Goal: Use online tool/utility: Utilize a website feature to perform a specific function

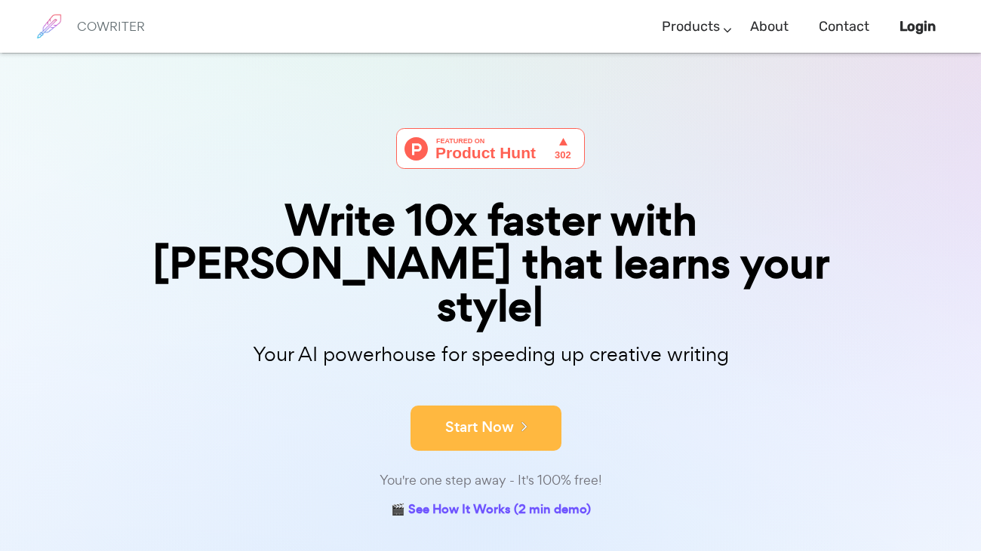
click at [476, 406] on button "Start Now" at bounding box center [485, 428] width 151 height 45
click at [508, 406] on button "Start Now" at bounding box center [485, 428] width 151 height 45
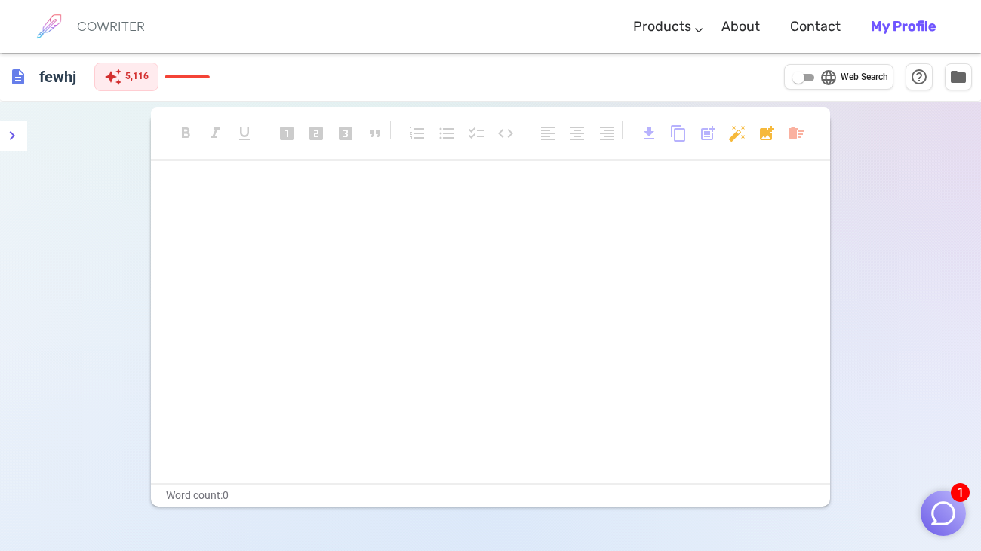
click at [711, 286] on div "﻿ ﻿" at bounding box center [490, 333] width 679 height 302
click at [64, 62] on h6 "fewhj" at bounding box center [57, 76] width 49 height 30
click at [805, 146] on div "format_bold format_italic format_underlined looks_one looks_two looks_3 format_…" at bounding box center [490, 139] width 679 height 40
click at [803, 145] on body "1 COWRITER Products Writing Marketing Emails Images (soon) About Contact My Pro…" at bounding box center [490, 326] width 981 height 653
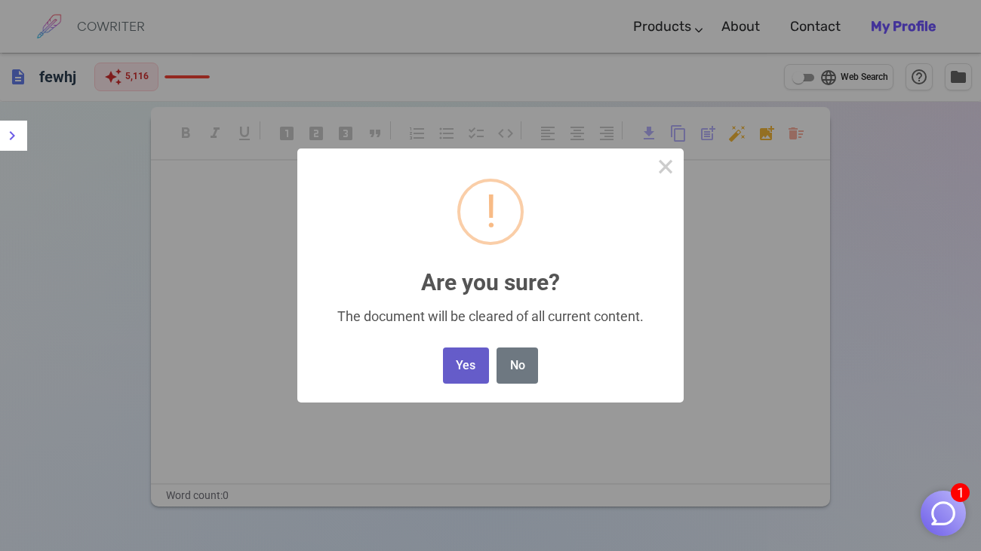
click at [471, 374] on button "Yes" at bounding box center [466, 366] width 46 height 37
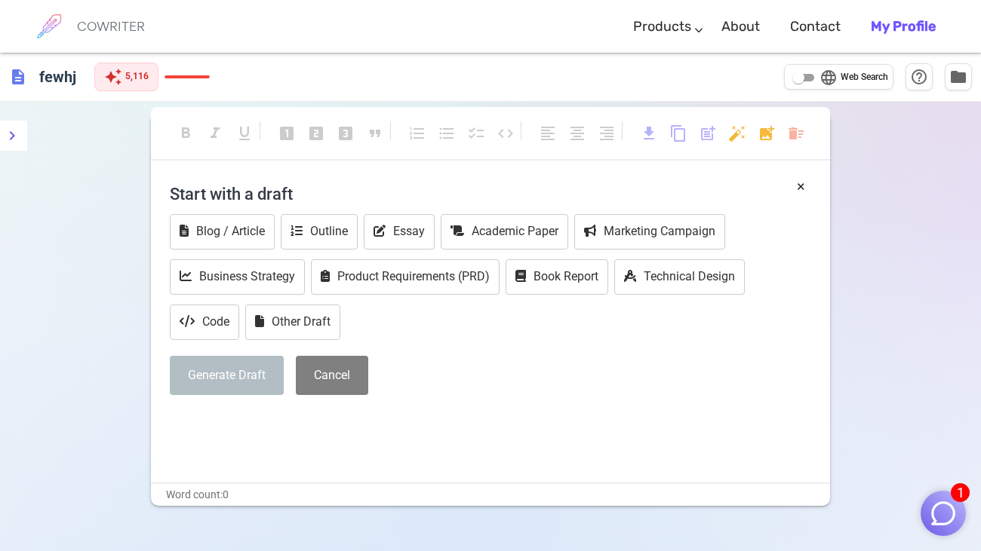
click at [416, 333] on div "Blog / Article Outline Essay Academic Paper Marketing Campaign Business Strateg…" at bounding box center [490, 278] width 641 height 129
click at [218, 416] on p "﻿" at bounding box center [490, 423] width 641 height 22
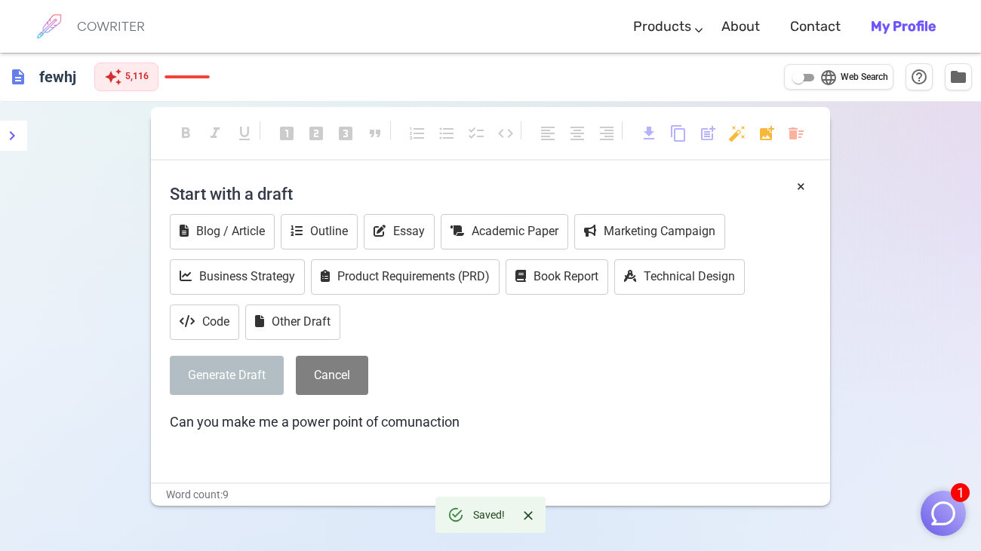
click at [443, 414] on span "Can you make me a power point of comunaction" at bounding box center [315, 422] width 290 height 16
click at [381, 425] on span "Can you make me a power point of communication" at bounding box center [322, 422] width 305 height 16
click at [432, 420] on span "Can you make me a power point of profetionl communication" at bounding box center [352, 422] width 365 height 16
click at [501, 95] on div "description fewhj auto_awesome 5,116 language Web Search help_outline folder" at bounding box center [490, 77] width 981 height 49
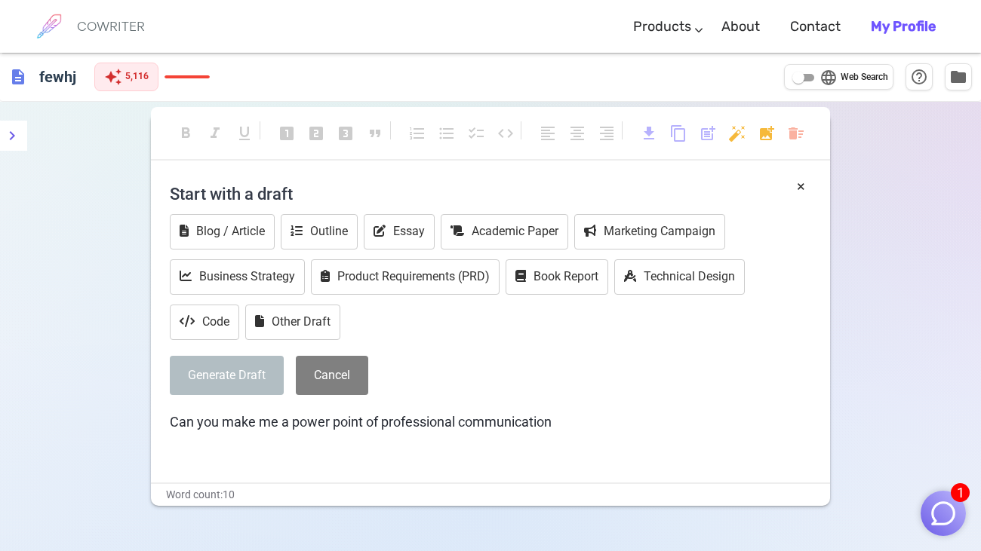
click at [643, 407] on div "× Start with a draft Blog / Article Outline Essay Academic Paper Marketing Camp…" at bounding box center [490, 319] width 641 height 286
click at [666, 416] on span "Can you make me a power point of professional communication the wrong and rigri…" at bounding box center [467, 422] width 594 height 16
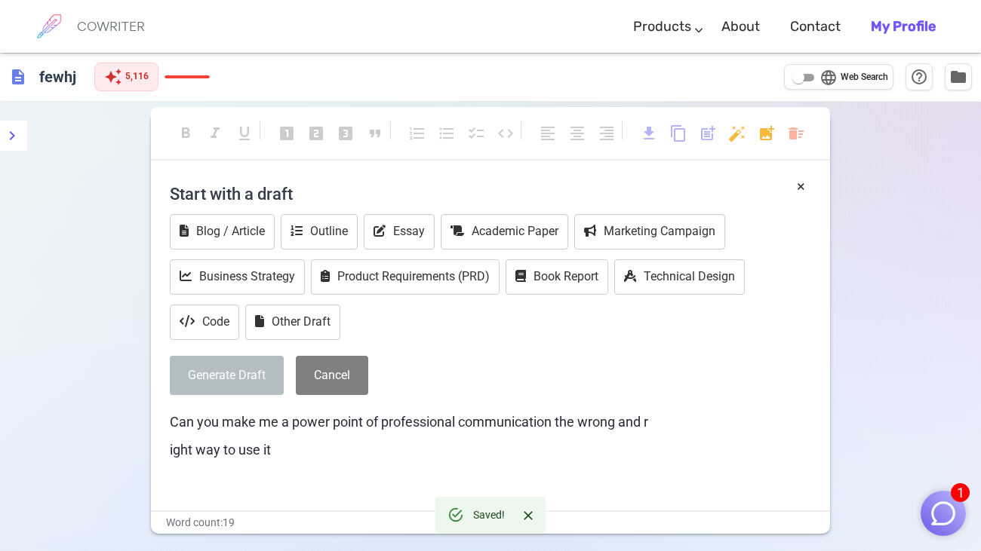
click at [170, 453] on span "ight way to use it" at bounding box center [220, 450] width 101 height 16
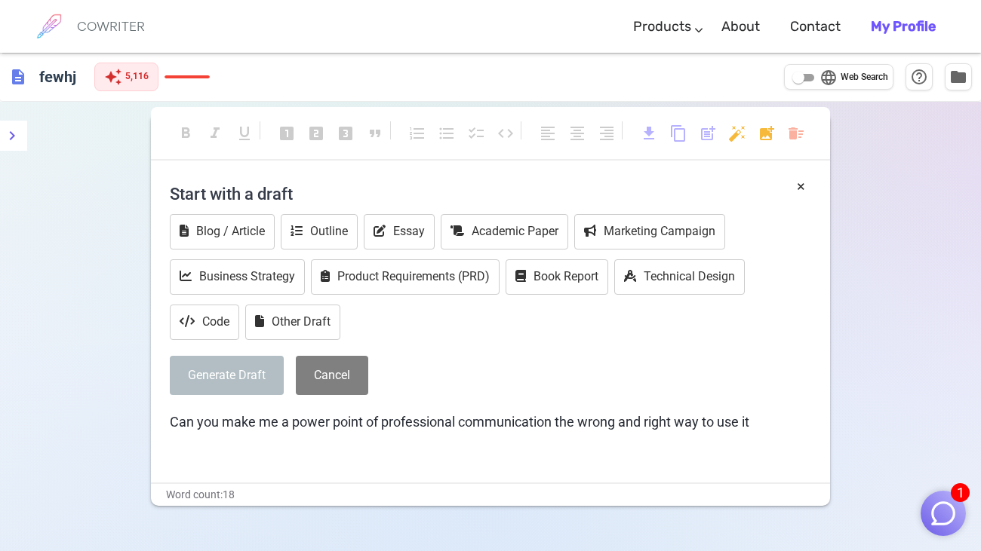
click at [221, 367] on button "Generate Draft" at bounding box center [227, 376] width 114 height 40
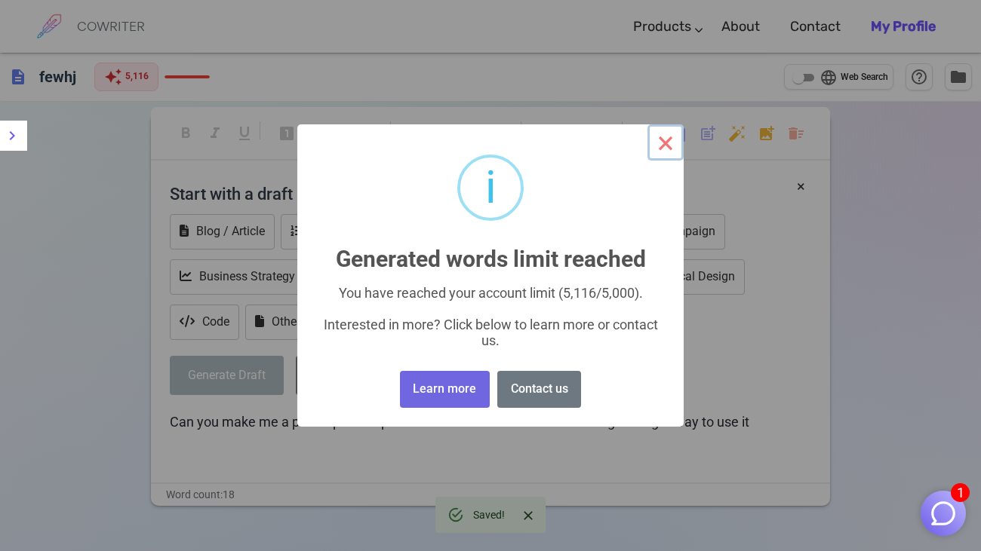
click at [663, 134] on button "×" at bounding box center [665, 142] width 36 height 36
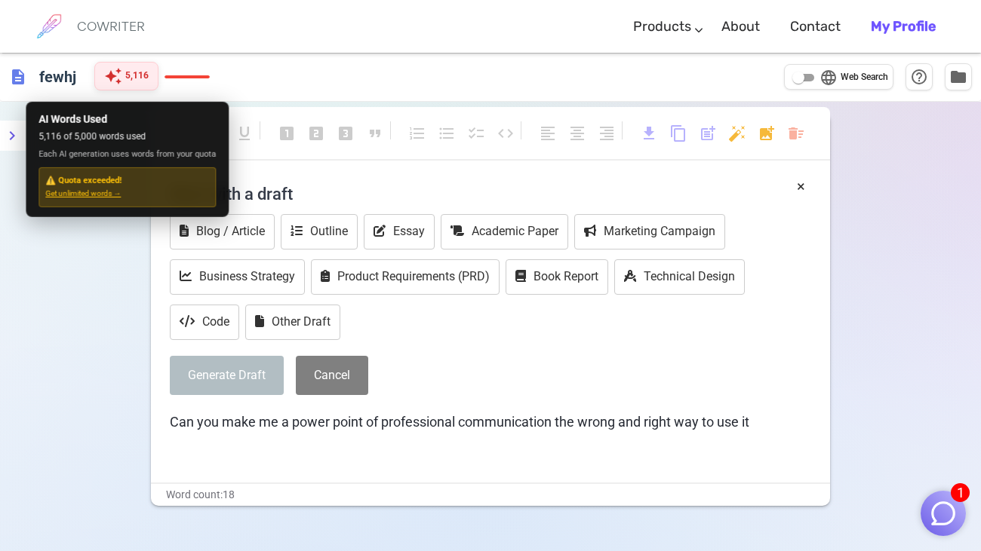
click at [125, 81] on span "5,116" at bounding box center [136, 76] width 23 height 15
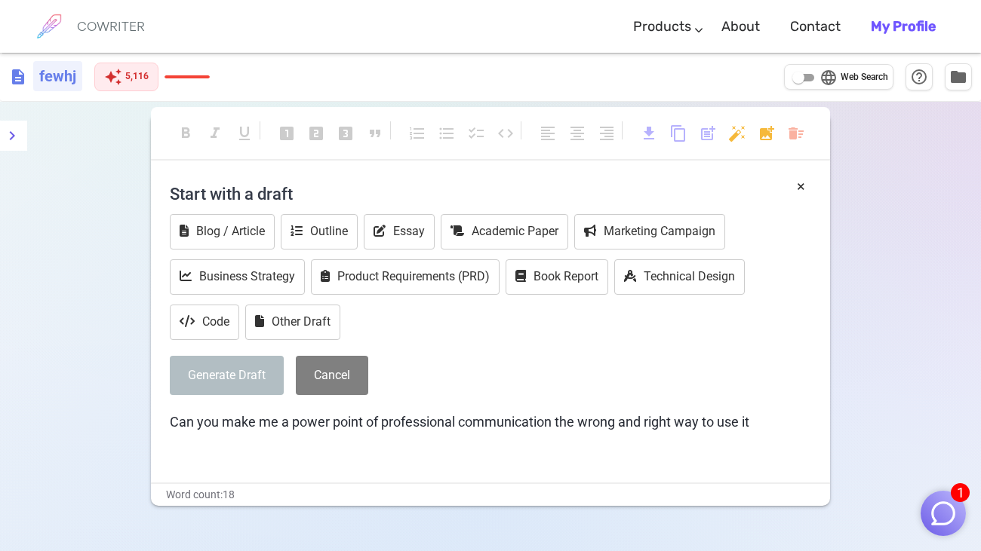
click at [46, 81] on h6 "fewhj" at bounding box center [57, 76] width 49 height 30
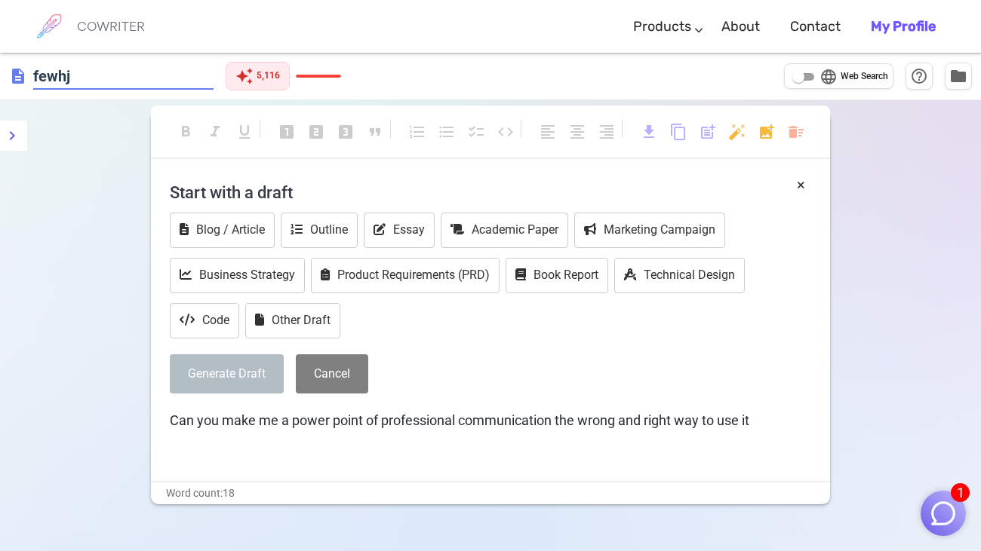
type input "fewh"
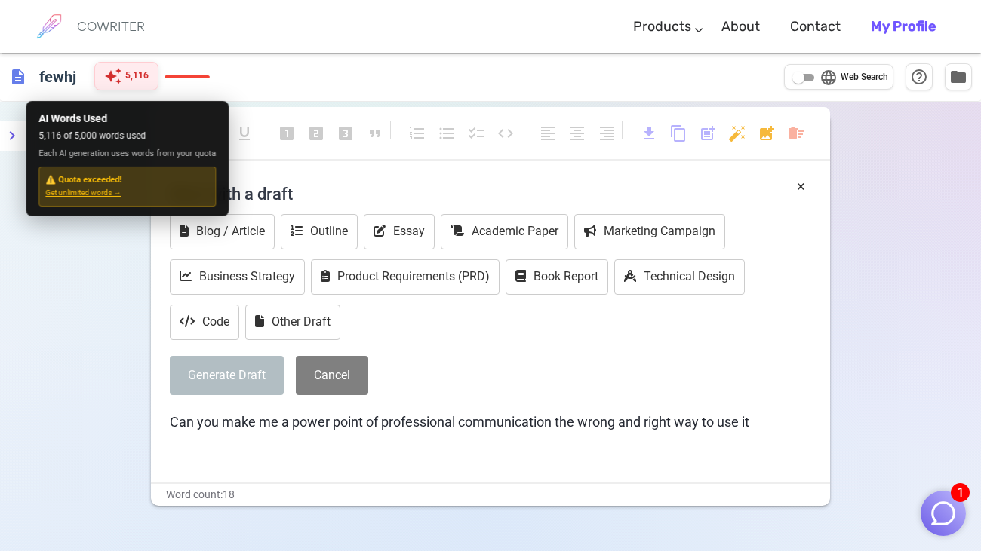
click at [148, 66] on div "auto_awesome 5,116" at bounding box center [126, 76] width 64 height 29
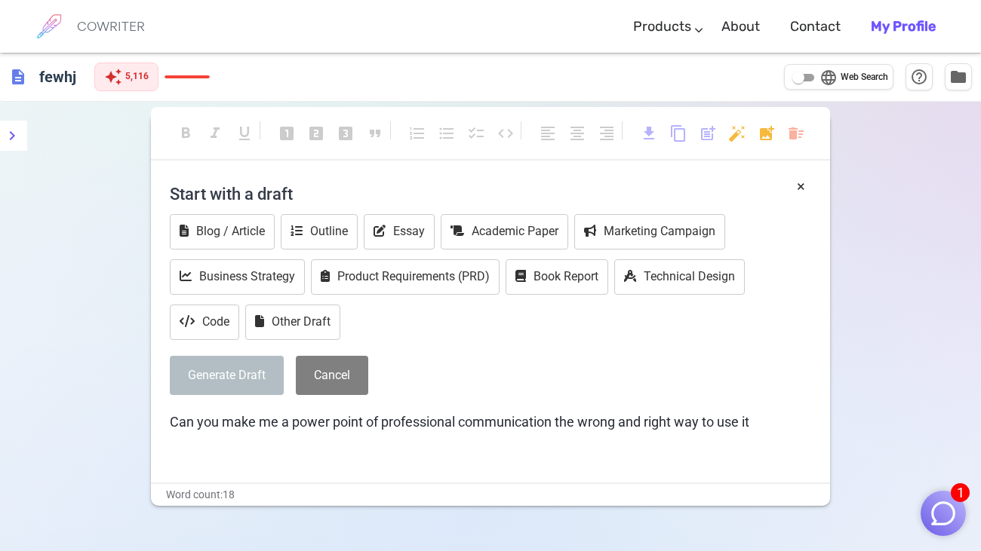
click at [749, 425] on span "Can you make me a power point of professional communication the wrong and right…" at bounding box center [459, 422] width 579 height 16
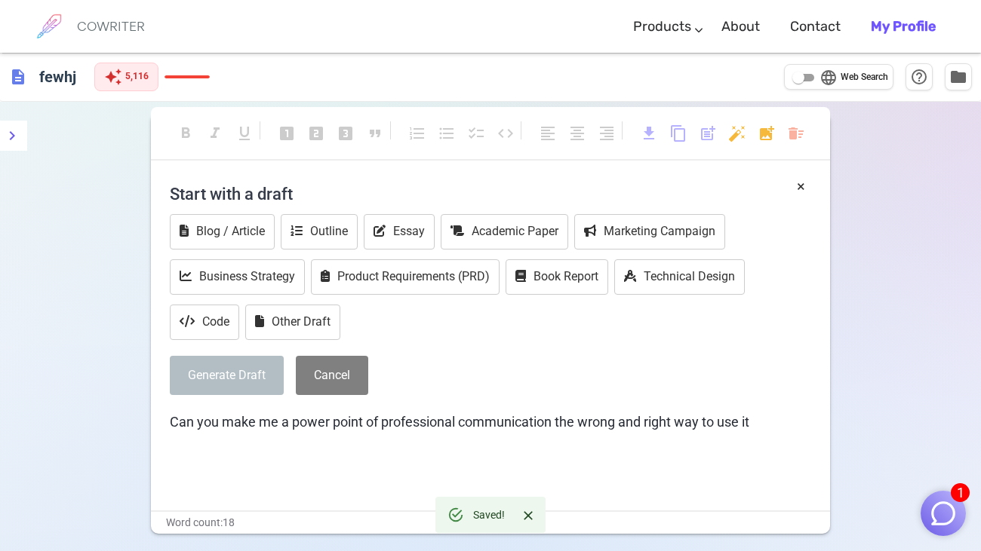
click at [794, 130] on body "1 COWRITER Products Writing Marketing Emails Images (soon) About Contact My Pro…" at bounding box center [490, 326] width 981 height 653
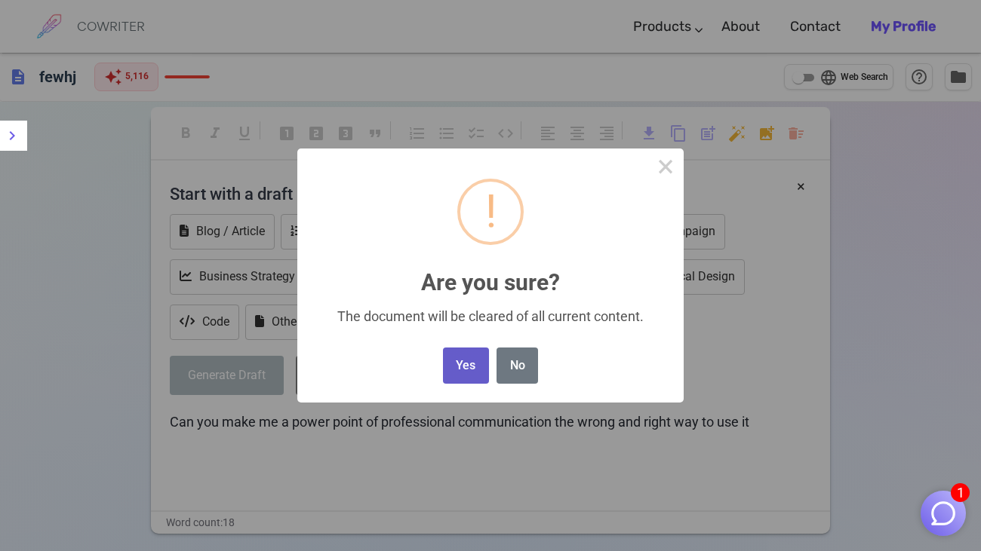
click at [470, 371] on button "Yes" at bounding box center [466, 366] width 46 height 37
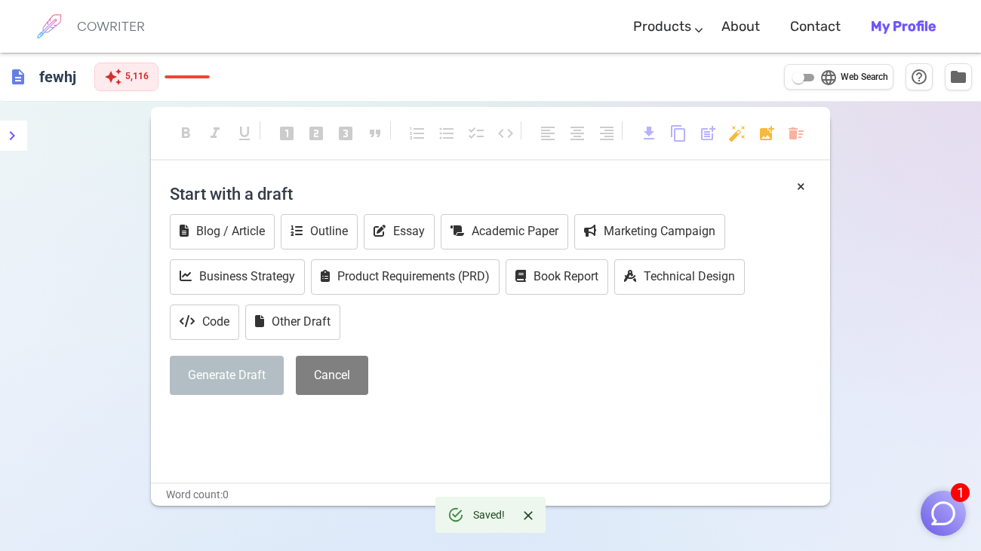
click at [795, 188] on h4 "Start with a draft" at bounding box center [490, 194] width 641 height 36
click at [957, 69] on span "folder" at bounding box center [958, 76] width 18 height 18
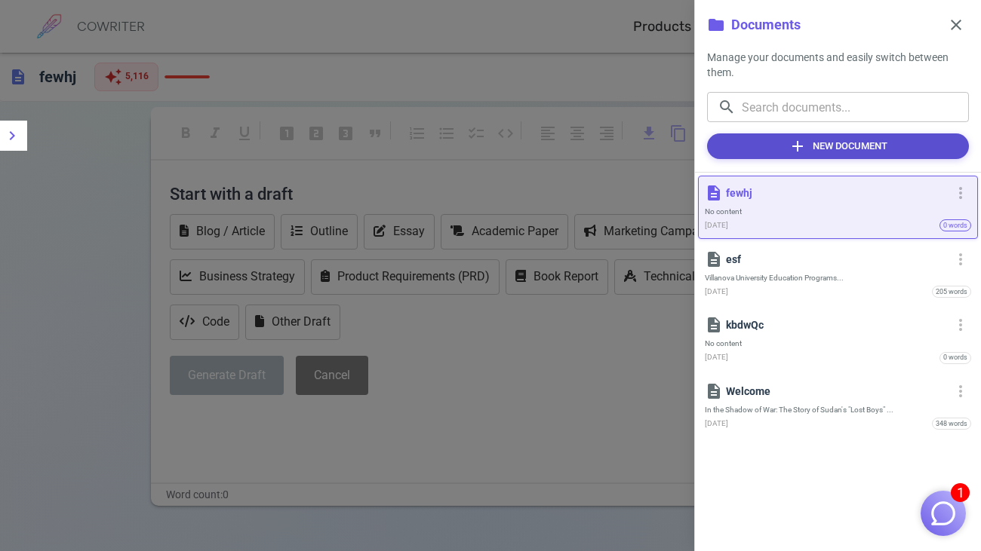
click at [846, 150] on button "add New Document" at bounding box center [838, 147] width 262 height 26
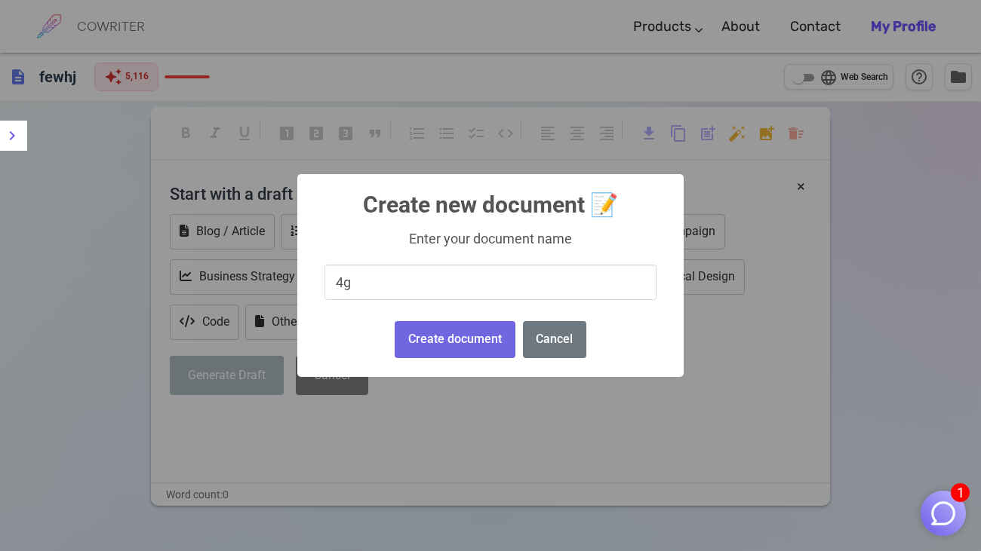
type input "4g"
click at [459, 361] on div "Create document No Cancel" at bounding box center [490, 340] width 198 height 45
click at [425, 342] on button "Create document" at bounding box center [455, 339] width 120 height 37
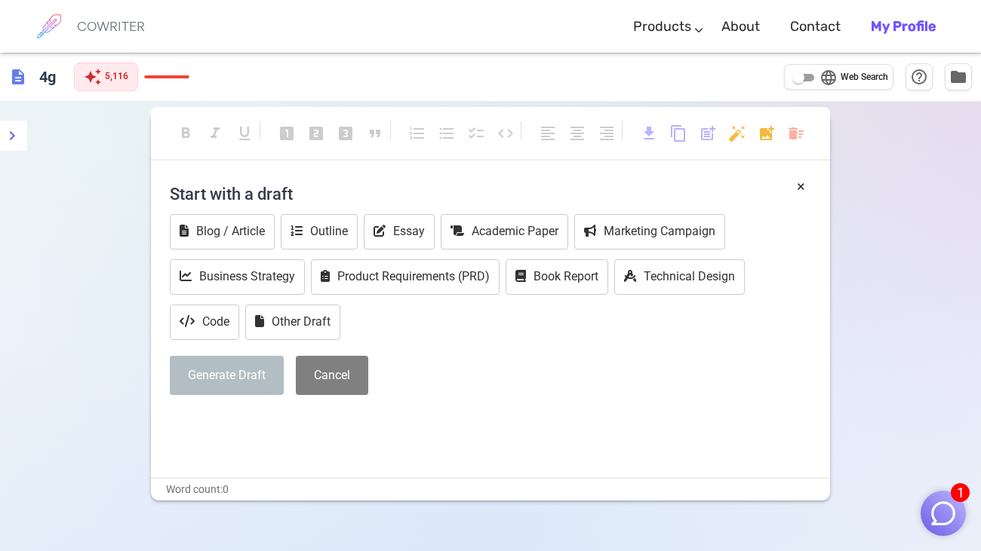
click at [230, 457] on div "× Start with a draft Blog / Article Outline Essay Academic Paper Marketing Camp…" at bounding box center [490, 327] width 679 height 302
click at [304, 353] on div "Start with a draft Blog / Article Outline Essay Academic Paper Marketing Campai…" at bounding box center [490, 291] width 641 height 231
